Goal: Find specific page/section: Find specific page/section

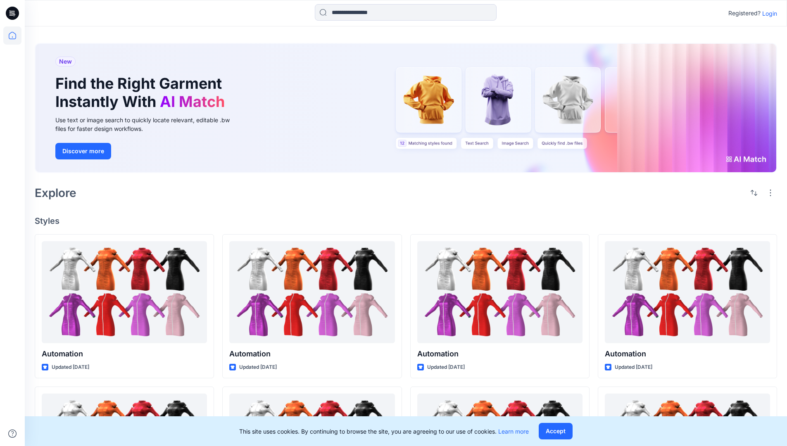
click at [767, 13] on p "Login" at bounding box center [769, 13] width 15 height 9
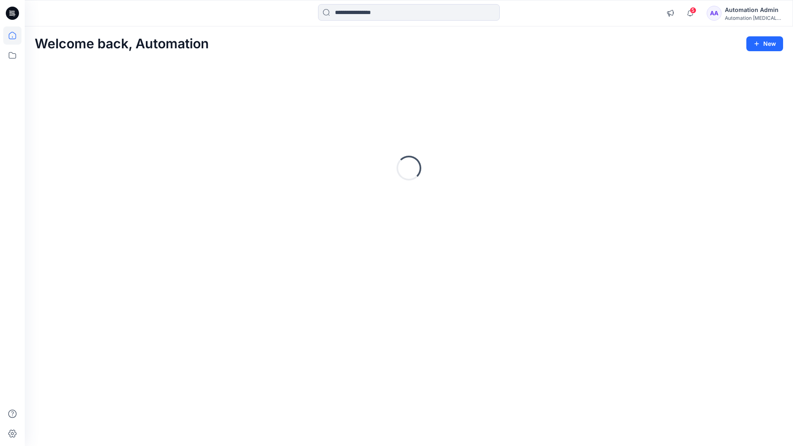
click at [16, 36] on icon at bounding box center [12, 35] width 7 height 7
click at [11, 57] on icon at bounding box center [12, 55] width 18 height 18
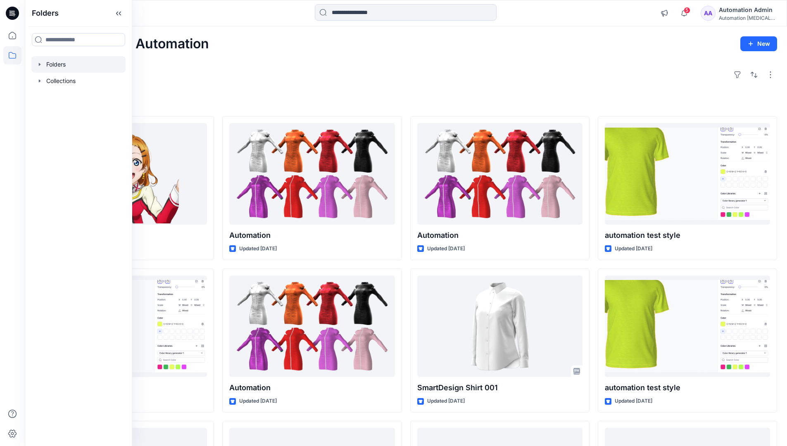
click at [75, 68] on div at bounding box center [78, 64] width 94 height 17
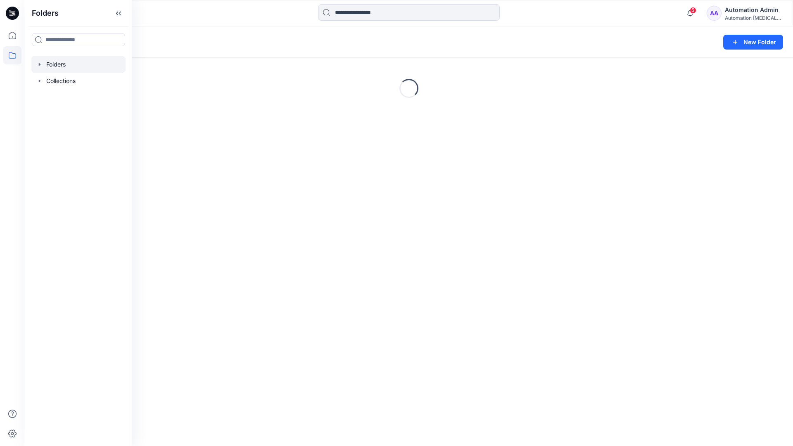
click at [373, 274] on div "Folders New Folder Loading..." at bounding box center [409, 236] width 768 height 420
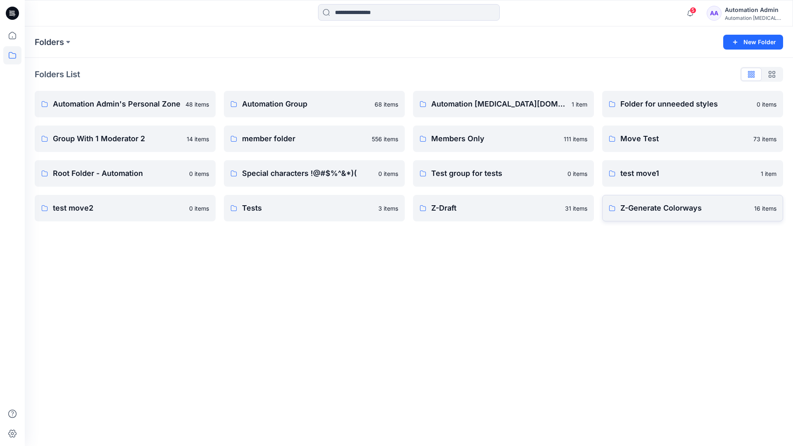
click at [646, 211] on p "Z-Generate Colorways" at bounding box center [684, 208] width 129 height 12
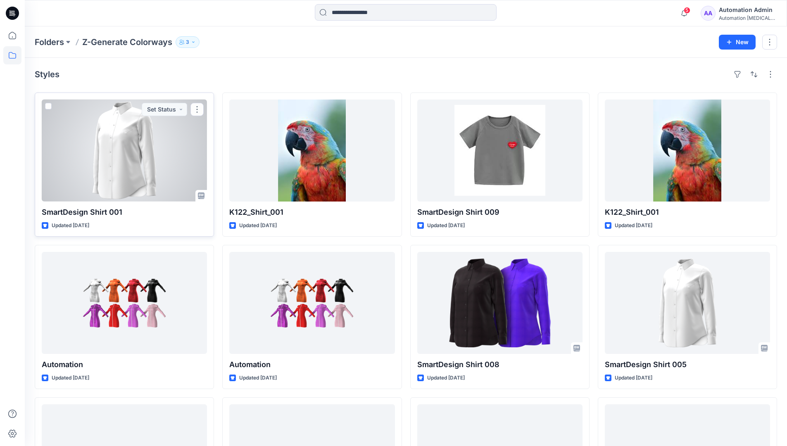
click at [161, 146] on div at bounding box center [124, 151] width 165 height 102
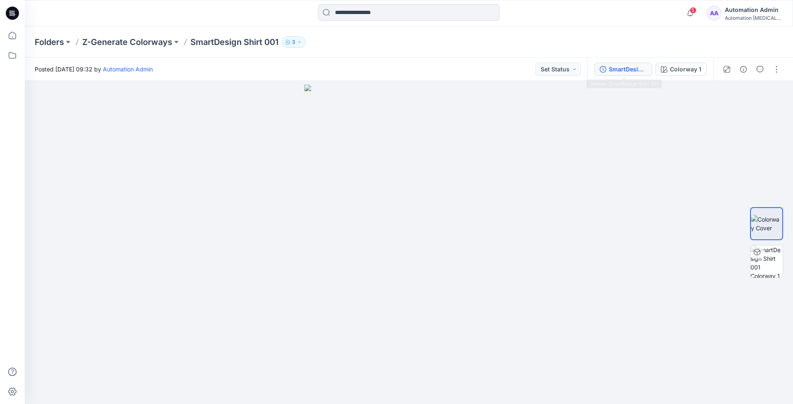
click at [623, 69] on div "SmartDesign Shirt 001" at bounding box center [628, 69] width 38 height 9
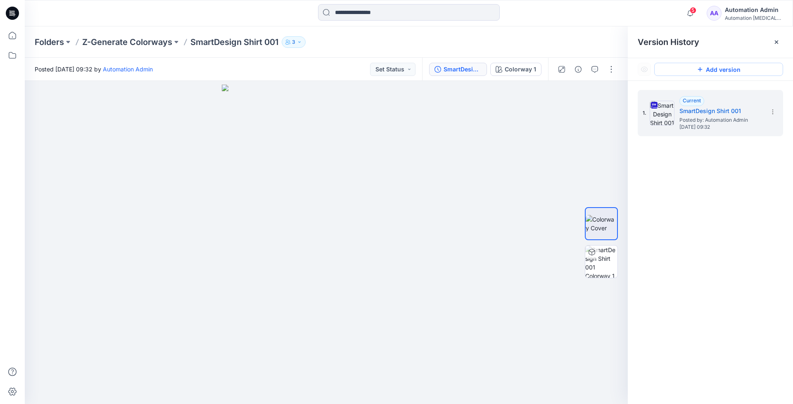
click at [706, 74] on button "Add version" at bounding box center [718, 69] width 129 height 13
